Goal: Information Seeking & Learning: Learn about a topic

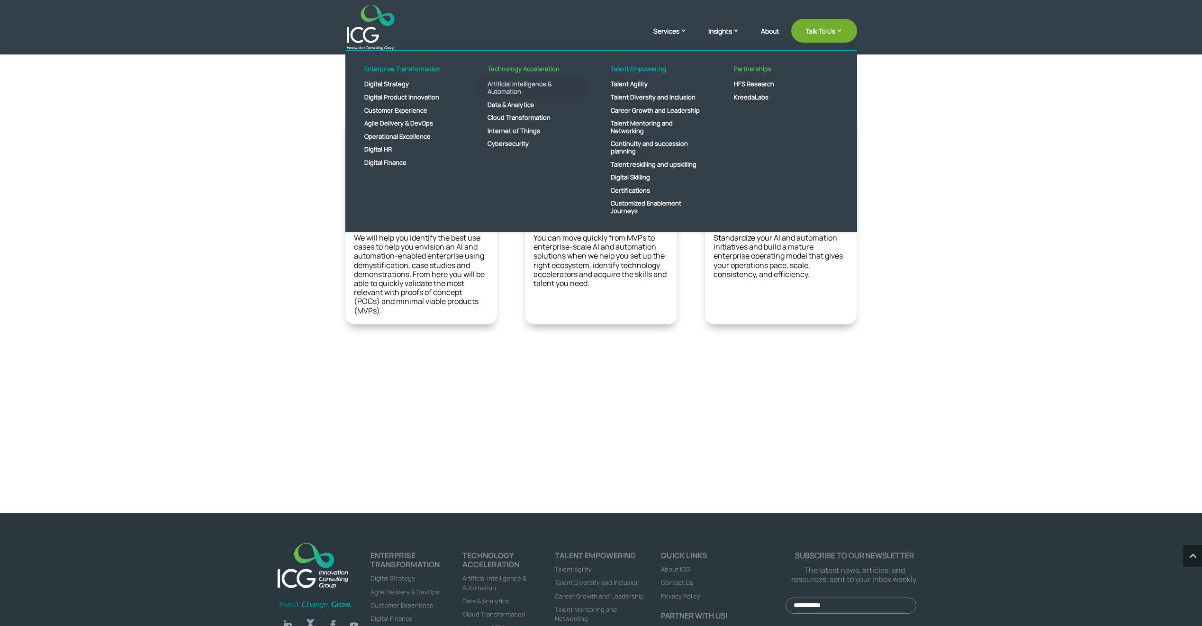
click at [512, 85] on link "Artificial intelligence & Automation" at bounding box center [532, 88] width 109 height 20
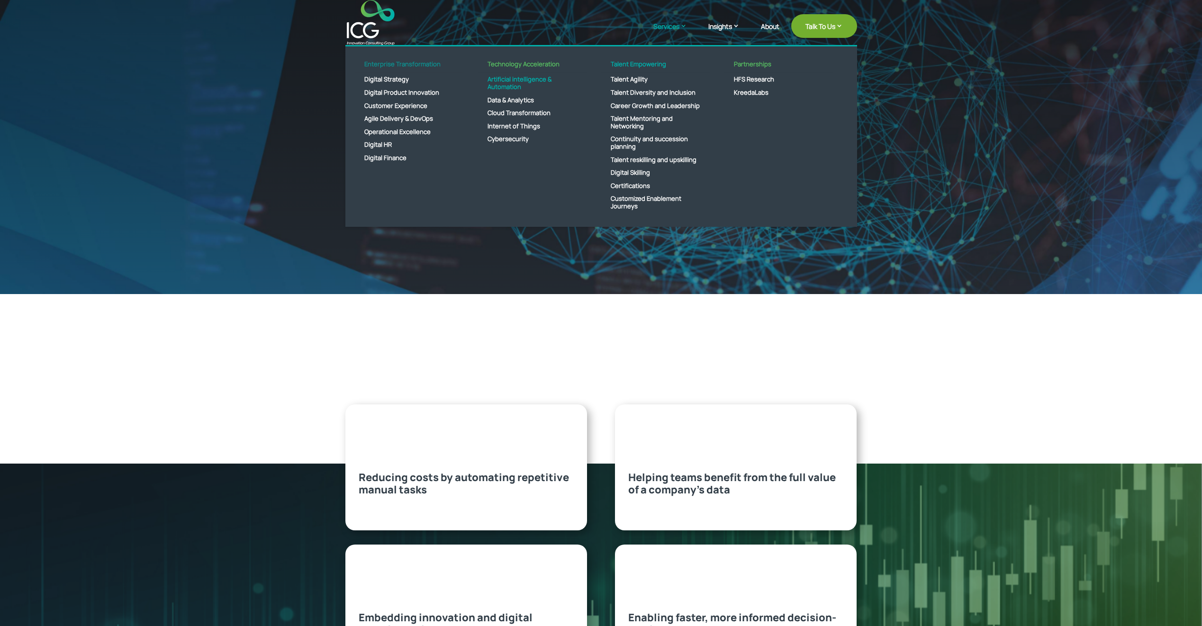
click at [393, 71] on link "Enterprise Transformation" at bounding box center [409, 67] width 109 height 13
click at [393, 77] on link "Digital Strategy" at bounding box center [409, 79] width 109 height 13
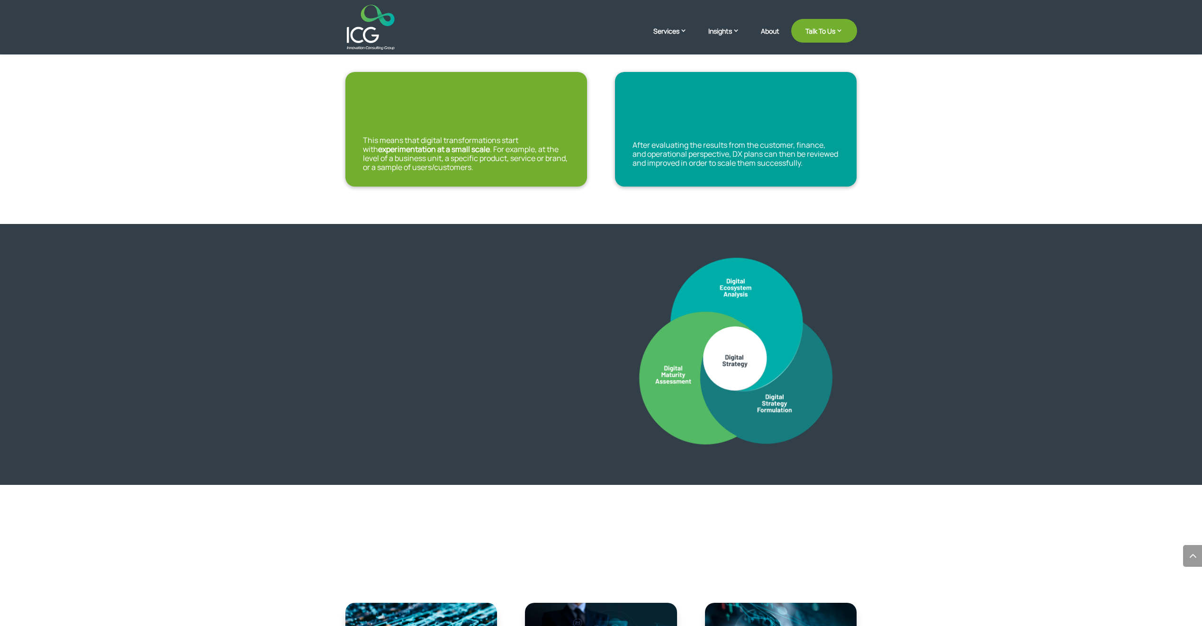
scroll to position [1314, 0]
